Goal: Information Seeking & Learning: Understand process/instructions

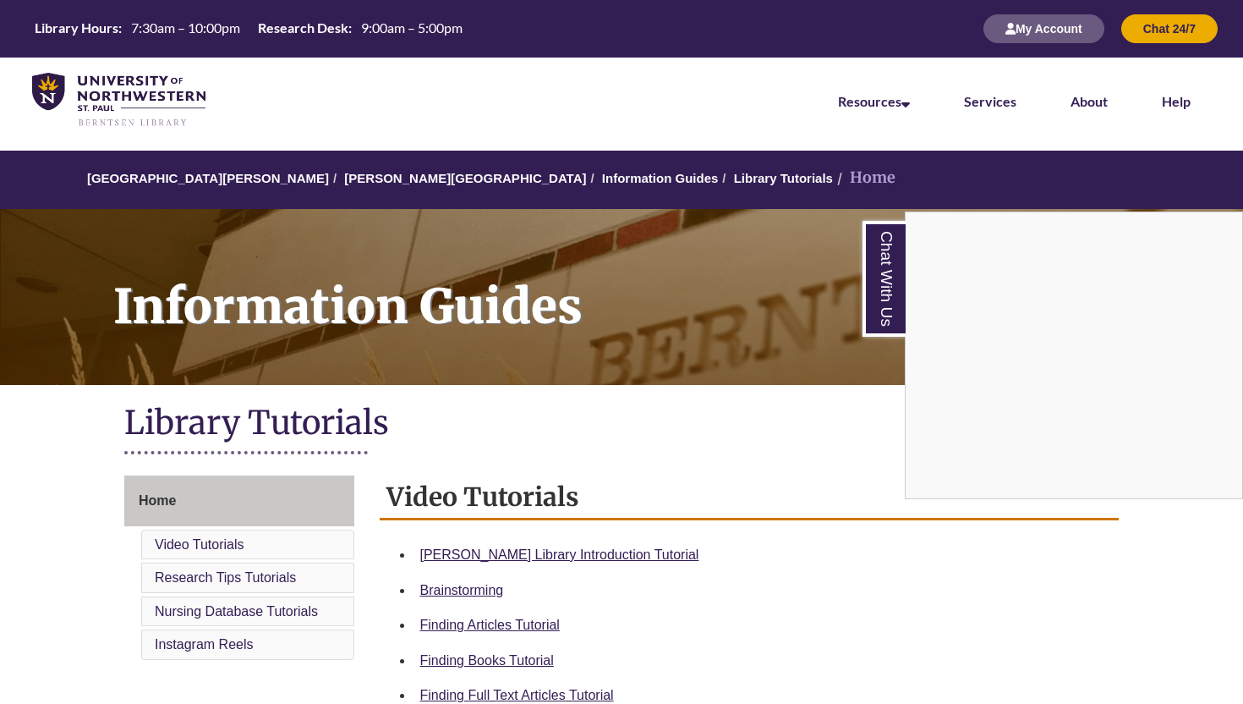
click at [730, 397] on div "Chat With Us" at bounding box center [621, 352] width 1243 height 704
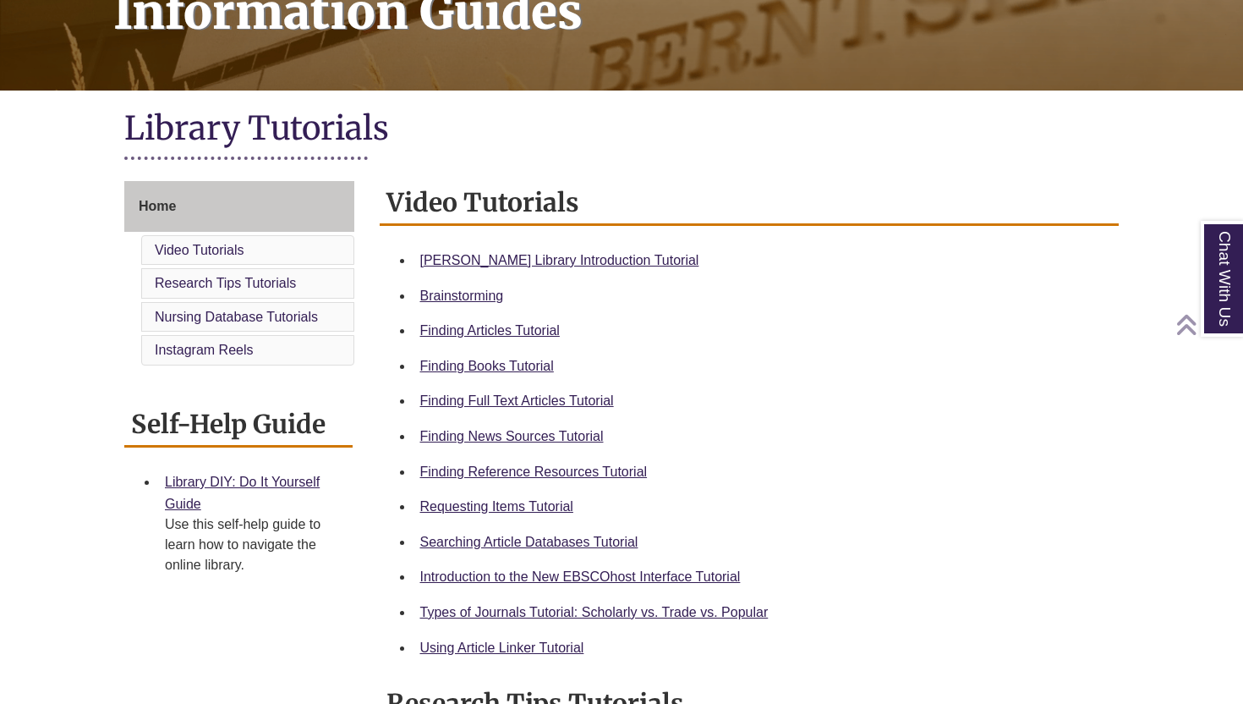
scroll to position [299, 0]
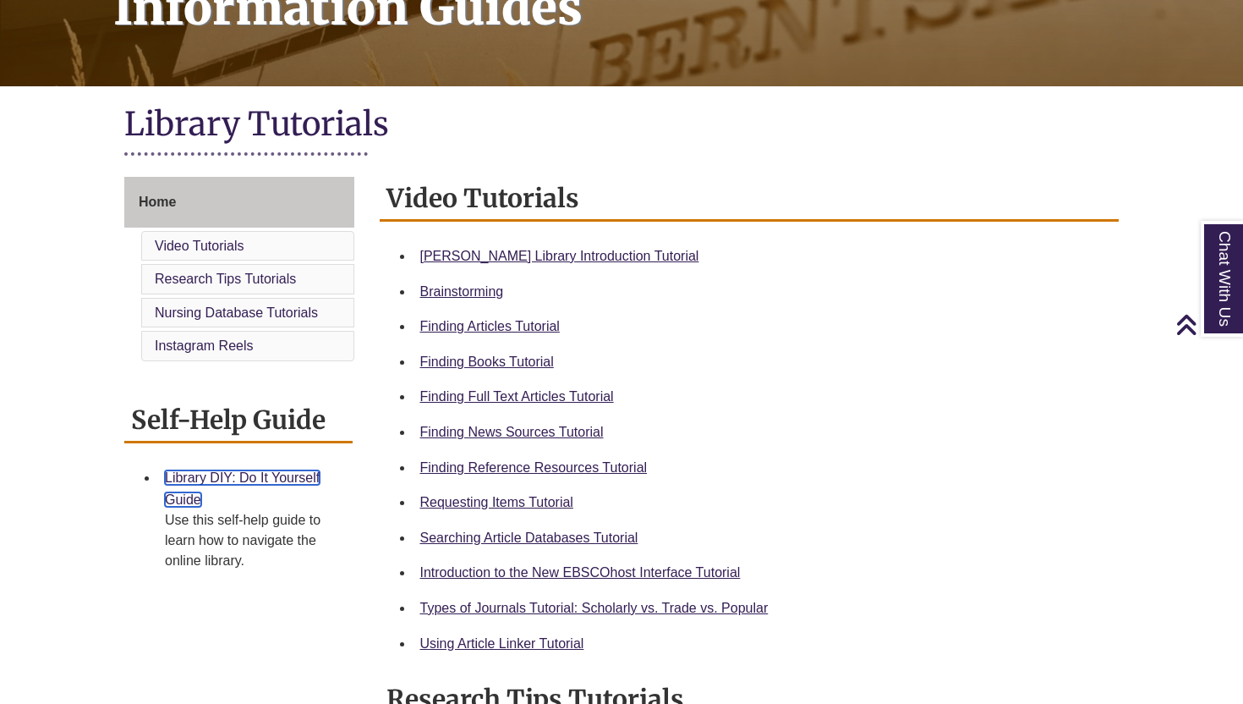
click at [293, 479] on link "Library DIY: Do It Yourself Guide" at bounding box center [242, 488] width 155 height 36
click at [617, 148] on h1 "Library Tutorials" at bounding box center [621, 125] width 995 height 45
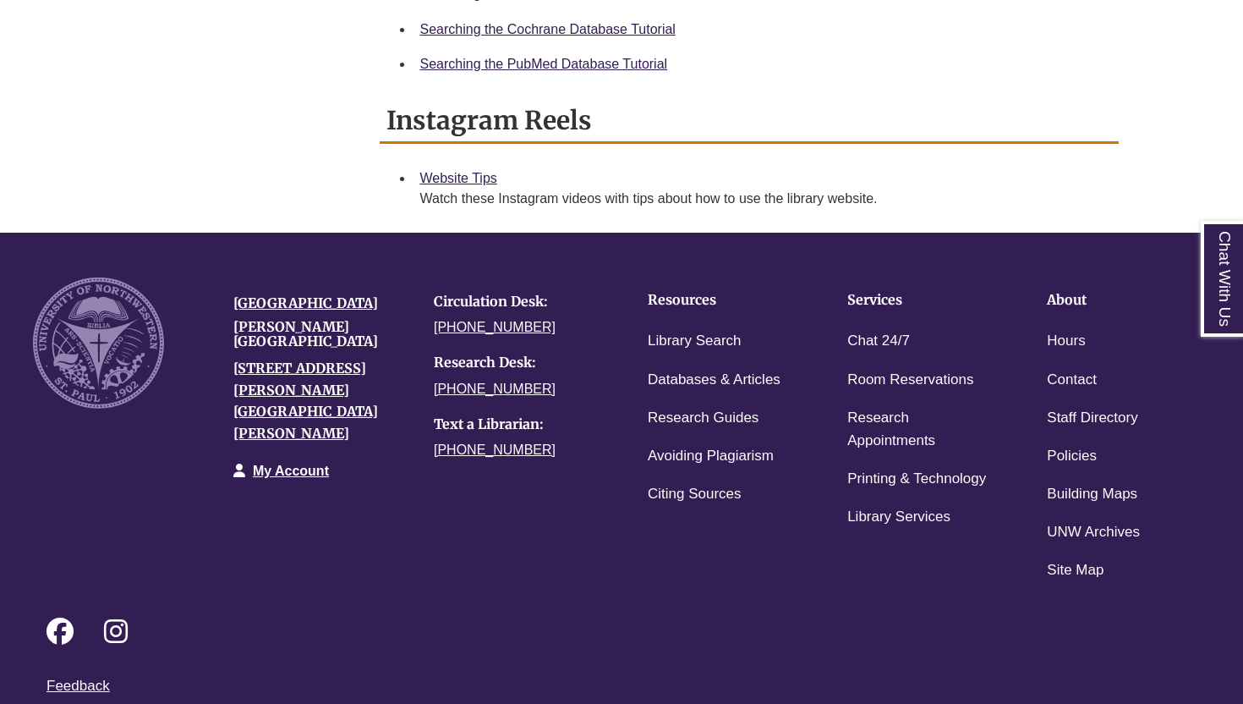
scroll to position [1247, 0]
click at [414, 500] on div "[GEOGRAPHIC_DATA][PERSON_NAME] [STREET_ADDRESS][PERSON_NAME][PERSON_NAME] My Ac…" at bounding box center [621, 420] width 1203 height 337
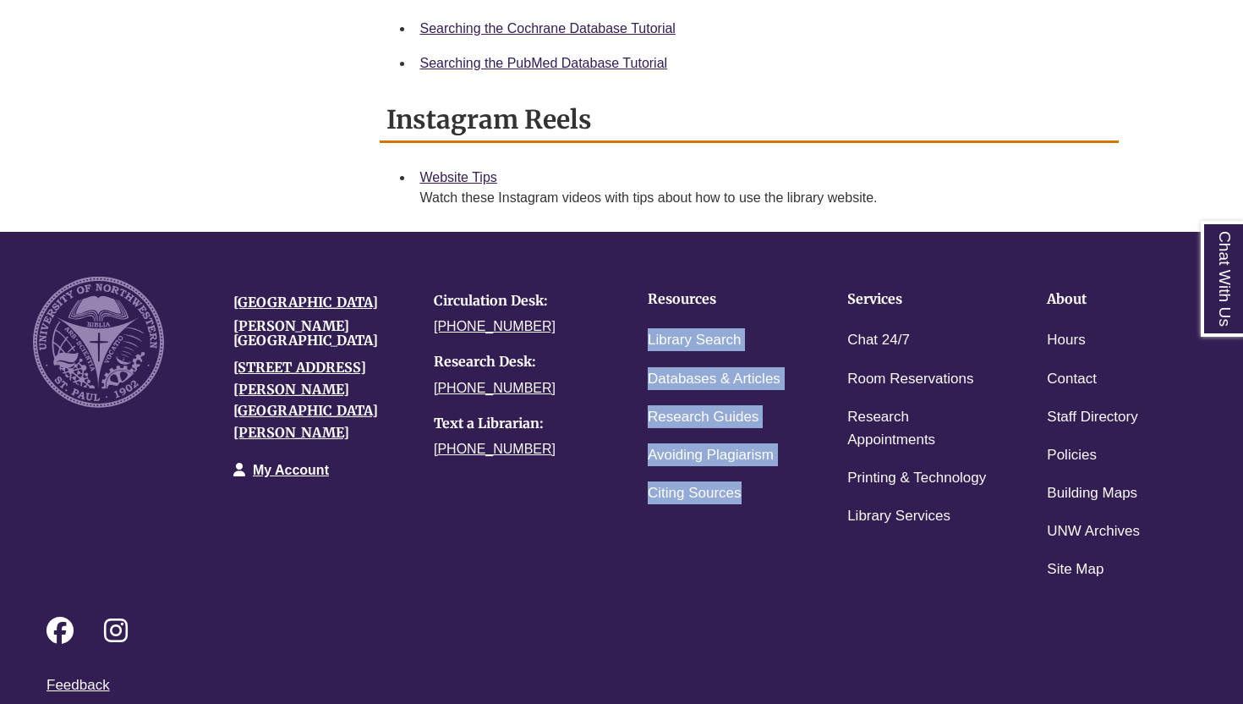
drag, startPoint x: 638, startPoint y: 325, endPoint x: 765, endPoint y: 481, distance: 201.4
click at [766, 481] on ul "Resources Library Search Databases & Articles Research Guides Avoiding Plagiari…" at bounding box center [721, 395] width 174 height 237
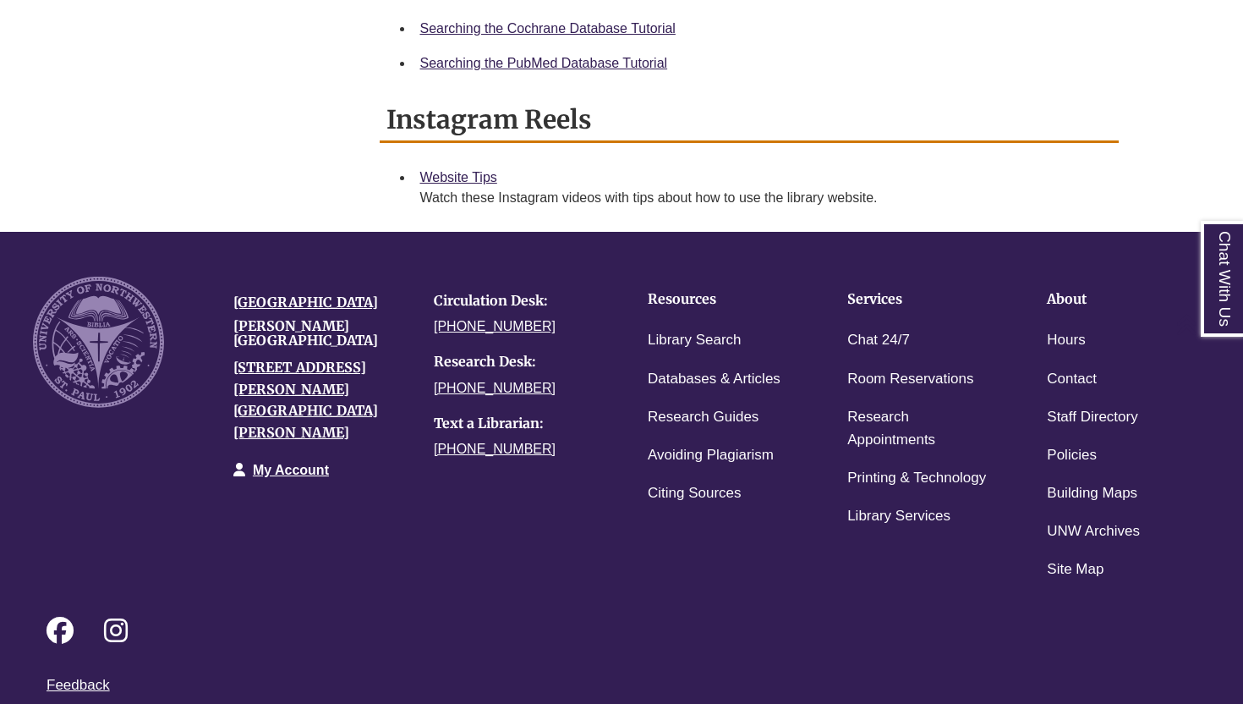
click at [786, 590] on div "Follow on Facebook Follow on Instagram" at bounding box center [621, 631] width 1177 height 85
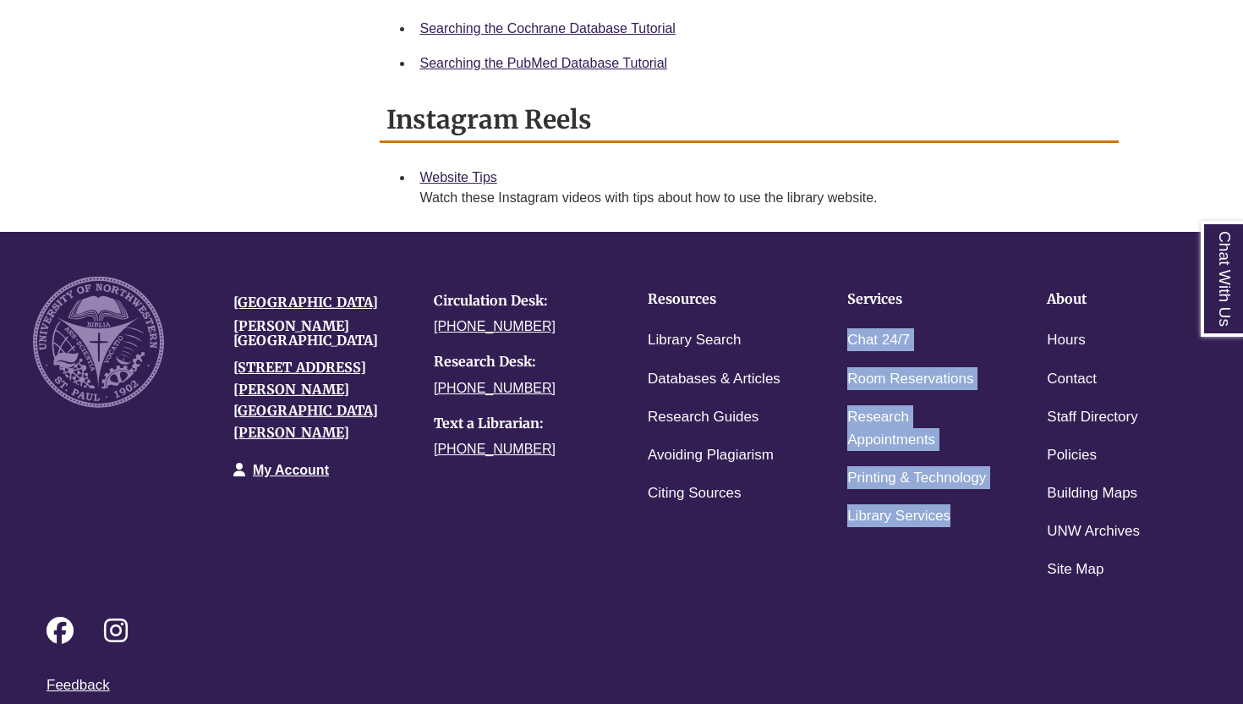
drag, startPoint x: 841, startPoint y: 329, endPoint x: 970, endPoint y: 529, distance: 237.4
click at [970, 529] on ul "Services Chat 24/7 Room Reservations Research Appointments Printing & Technolog…" at bounding box center [921, 407] width 174 height 260
copy ul "Chat 24/7 Room Reservations Research Appointments Printing & Technology Library…"
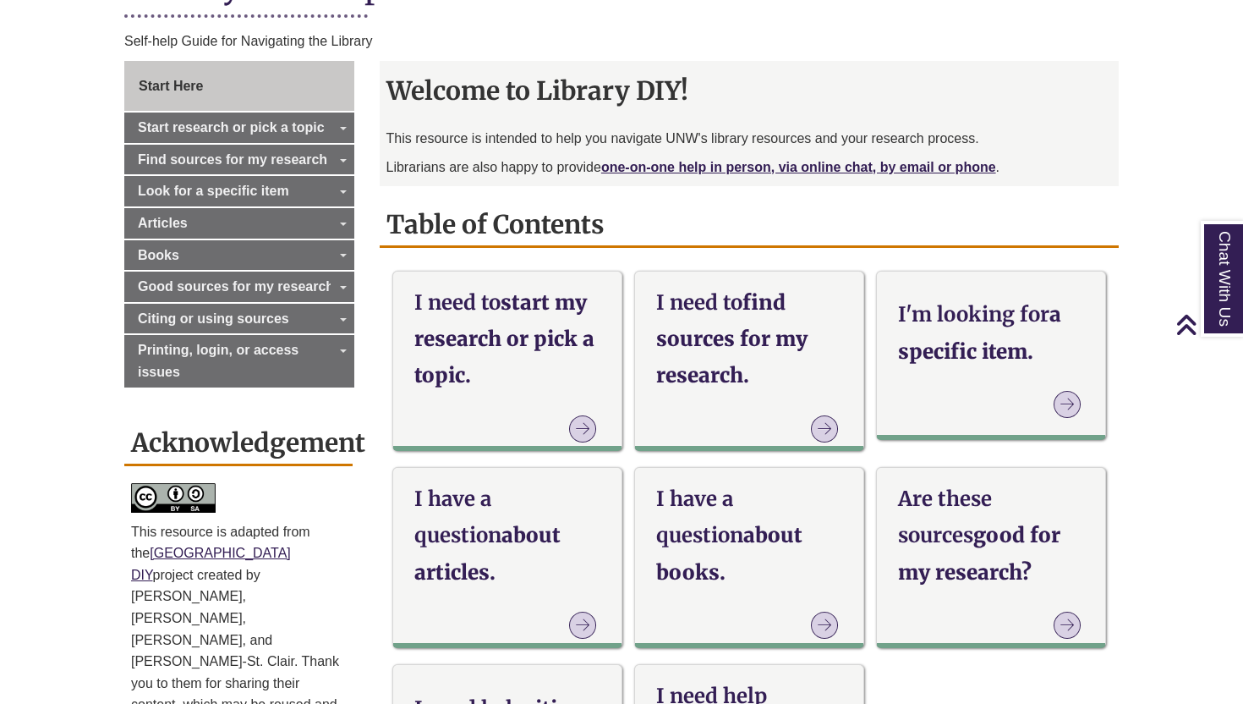
scroll to position [439, 0]
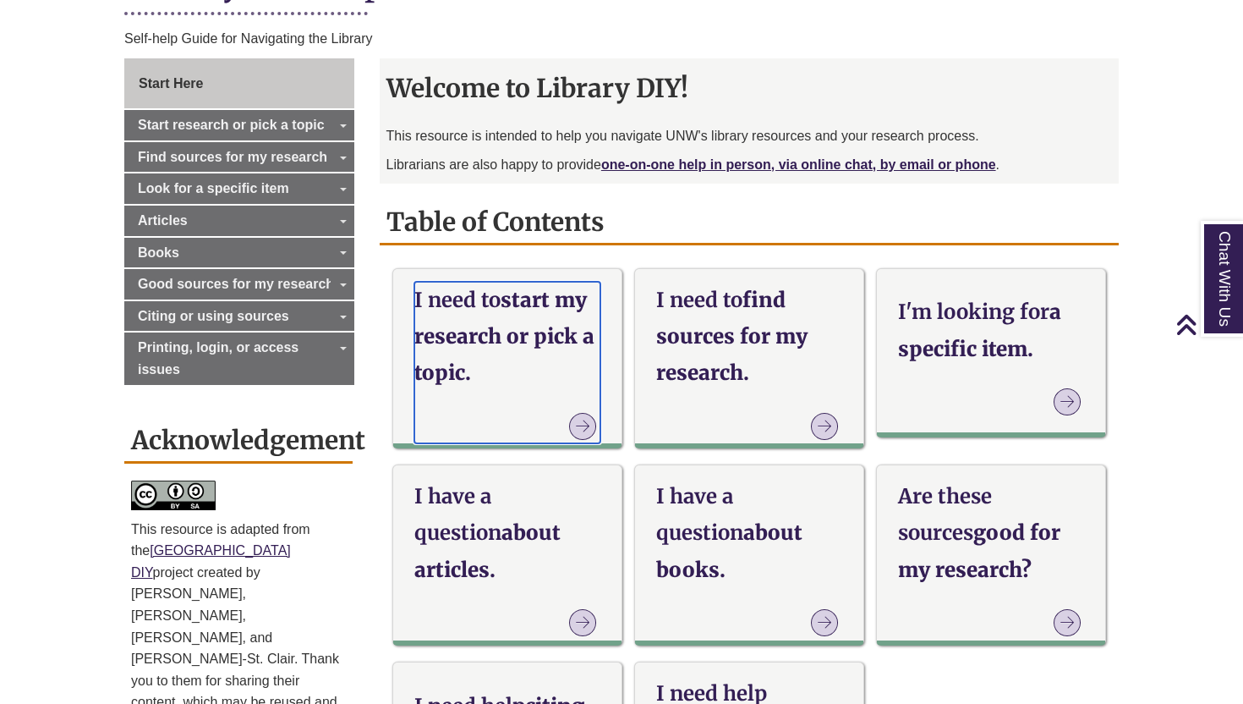
click at [501, 419] on p at bounding box center [507, 428] width 186 height 30
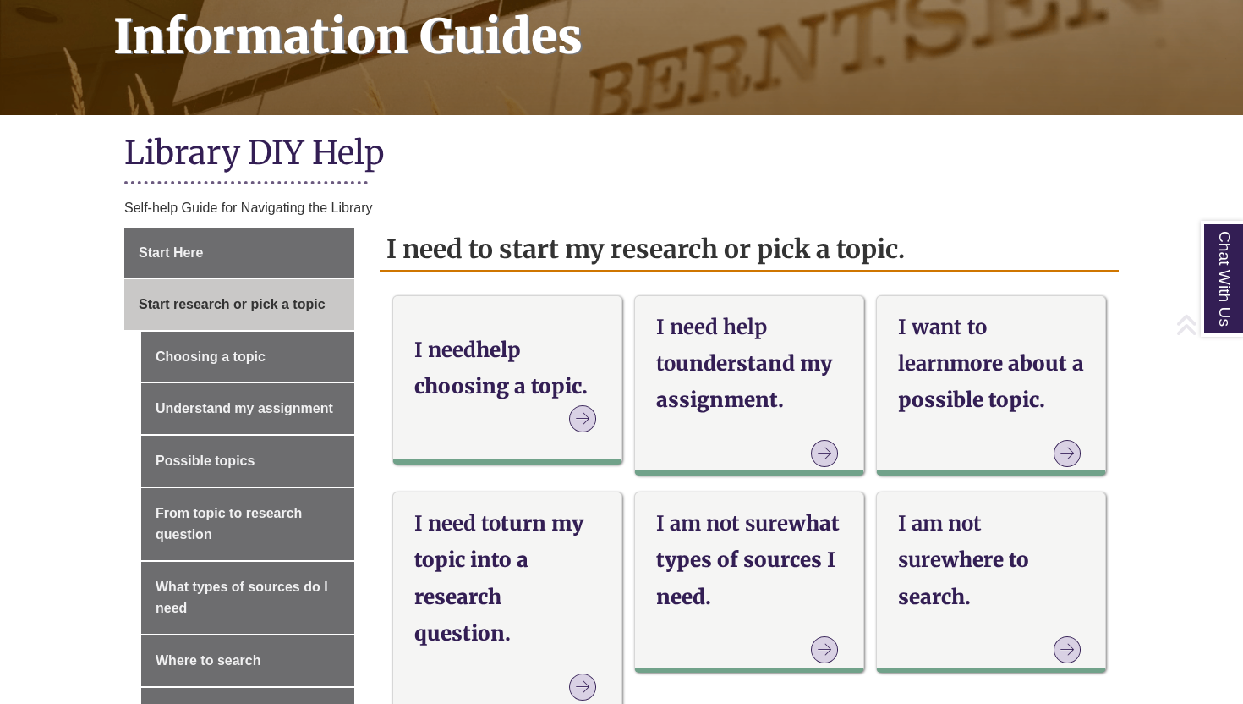
scroll to position [282, 0]
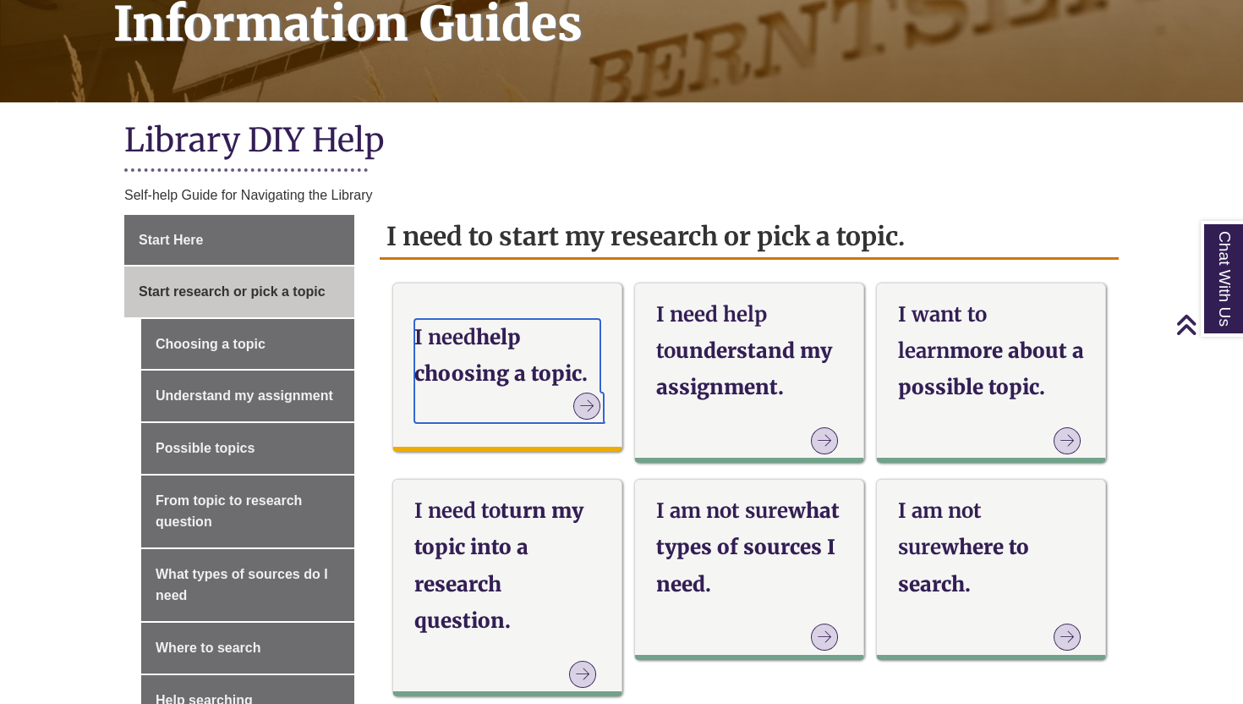
click at [589, 404] on icon at bounding box center [586, 405] width 27 height 27
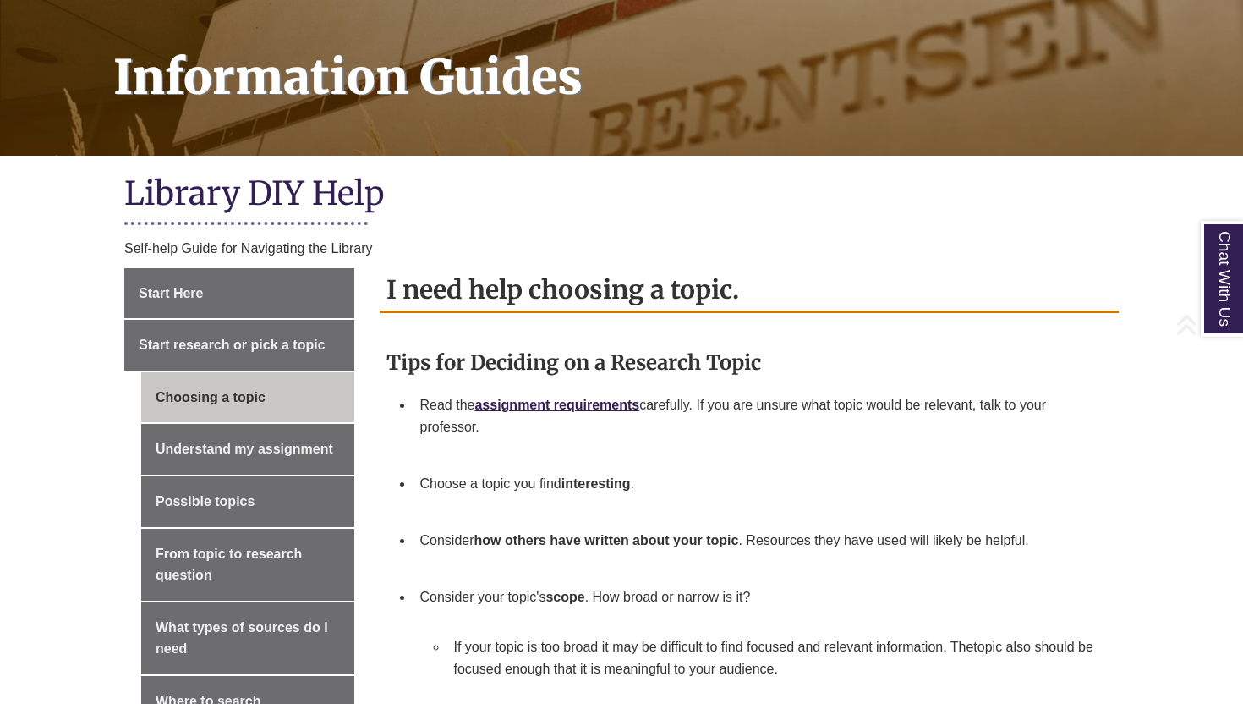
scroll to position [280, 0]
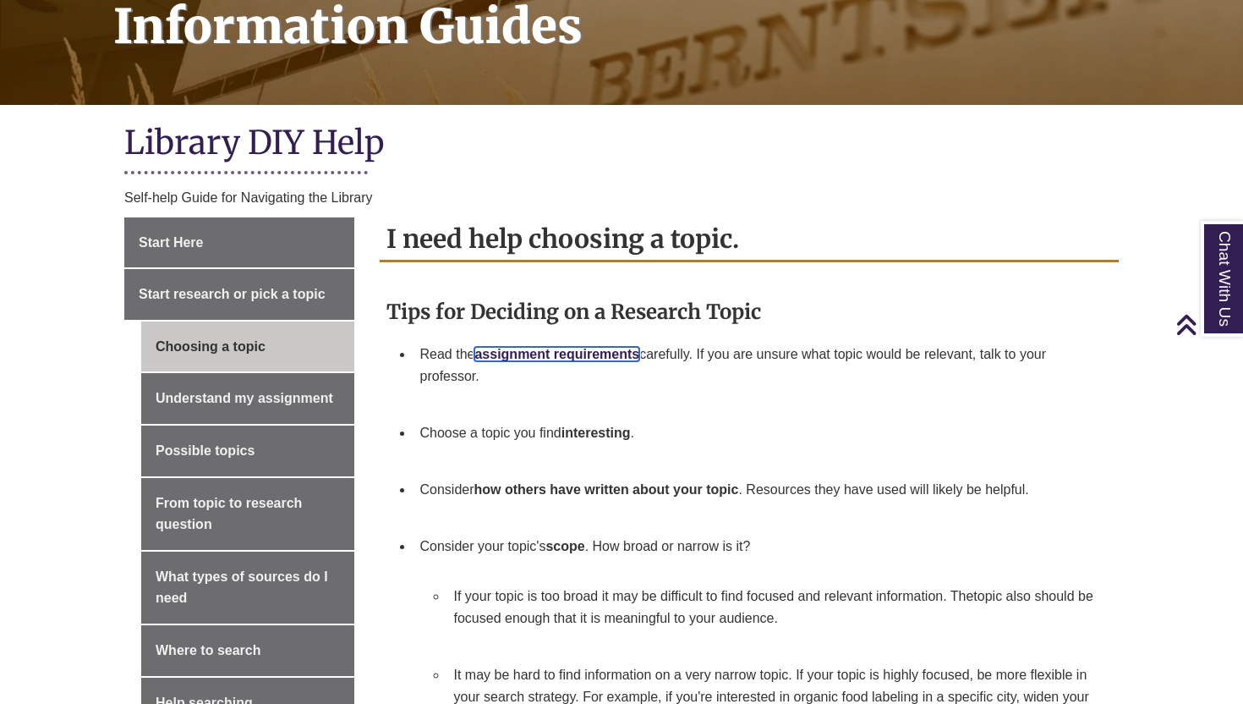
click at [562, 353] on strong "assignment requirements" at bounding box center [556, 354] width 165 height 14
